Goal: Task Accomplishment & Management: Manage account settings

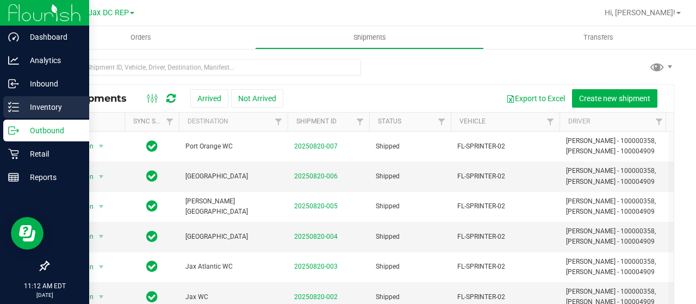
click at [23, 106] on p "Inventory" at bounding box center [51, 107] width 65 height 13
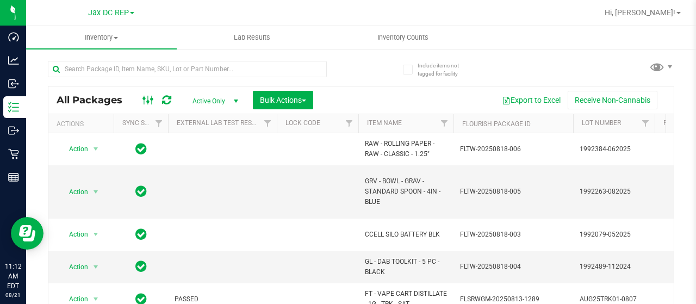
click at [145, 106] on icon at bounding box center [148, 100] width 12 height 13
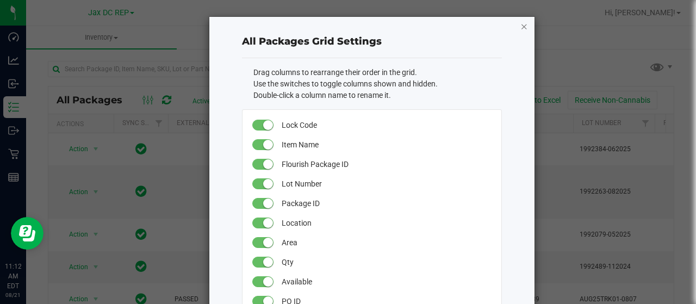
click at [520, 29] on icon "button" at bounding box center [524, 26] width 8 height 13
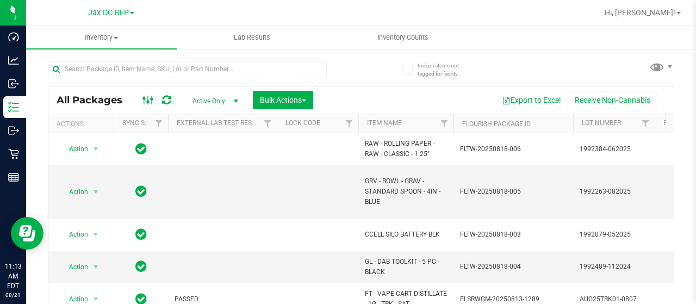
click at [145, 97] on icon at bounding box center [148, 100] width 12 height 13
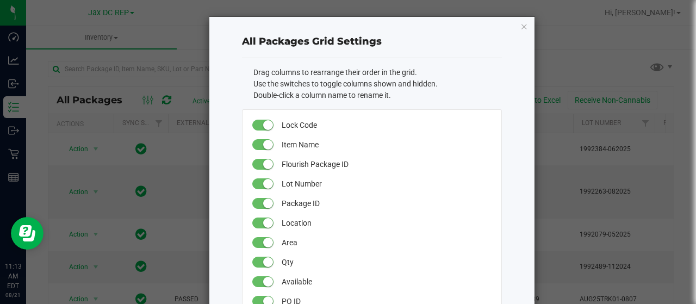
click at [520, 28] on icon "button" at bounding box center [524, 26] width 8 height 13
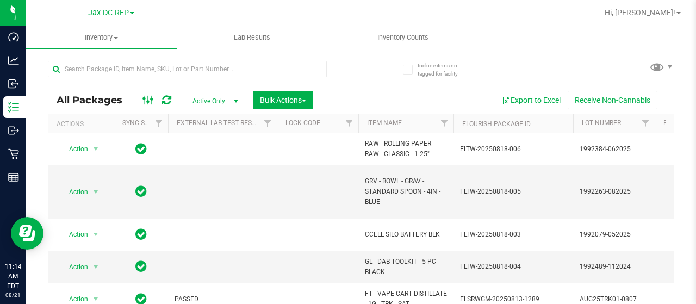
click at [145, 99] on icon at bounding box center [148, 100] width 12 height 13
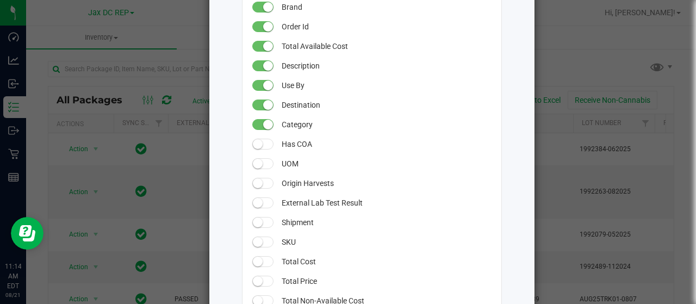
scroll to position [531, 0]
click at [254, 202] on small at bounding box center [258, 201] width 10 height 10
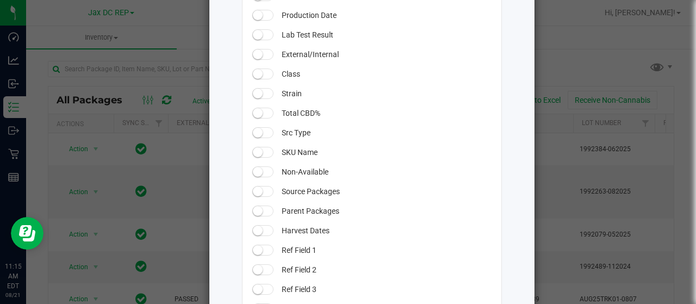
scroll to position [1093, 0]
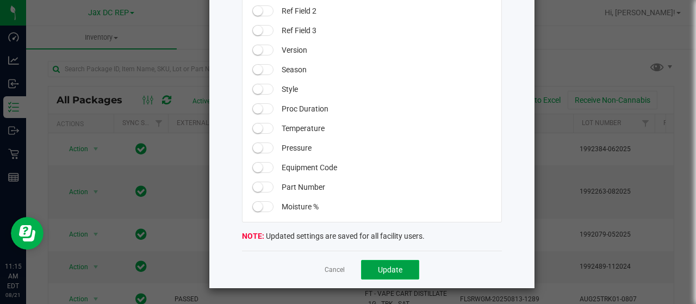
click at [382, 270] on span "Update" at bounding box center [390, 269] width 24 height 9
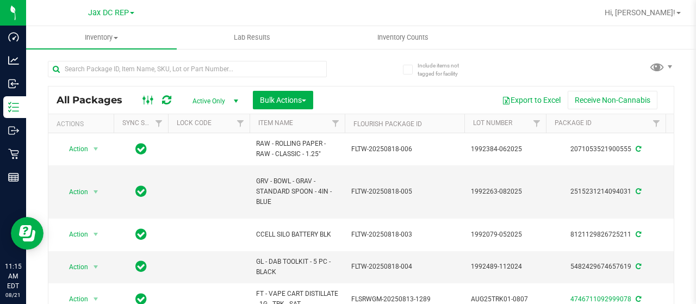
click at [149, 98] on icon at bounding box center [148, 100] width 12 height 13
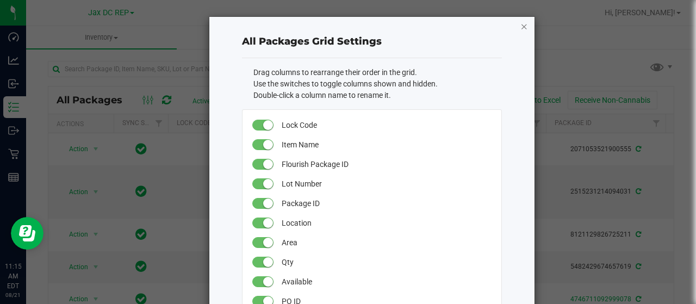
click at [520, 26] on icon "button" at bounding box center [524, 26] width 8 height 13
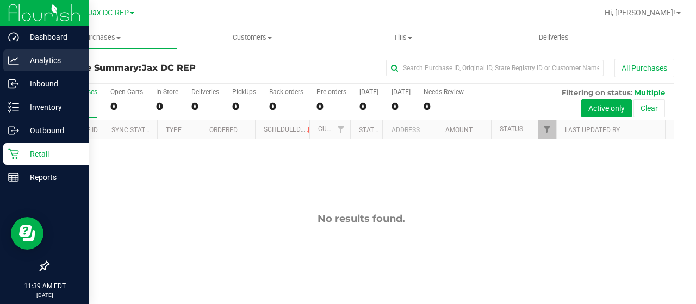
click at [23, 58] on p "Analytics" at bounding box center [51, 60] width 65 height 13
